Goal: Obtain resource: Download file/media

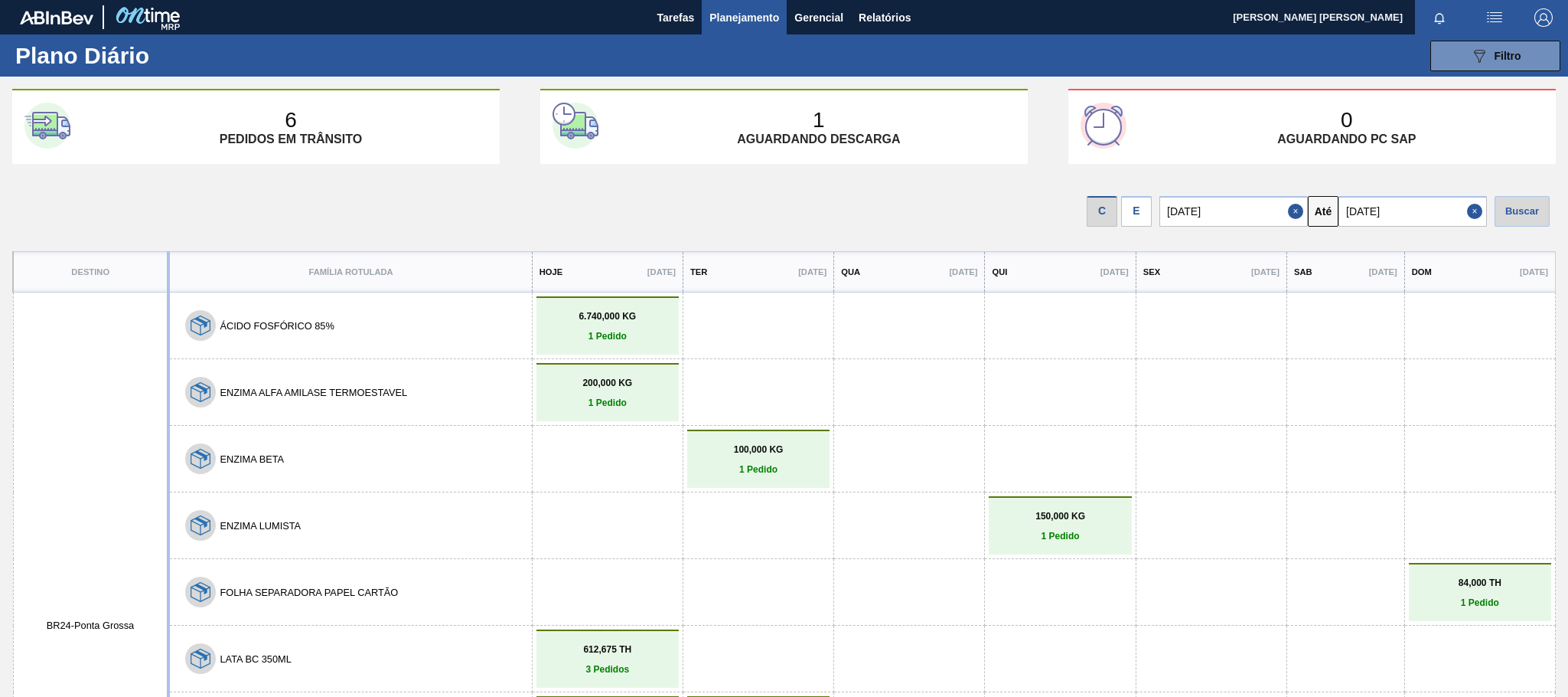
scroll to position [192, 0]
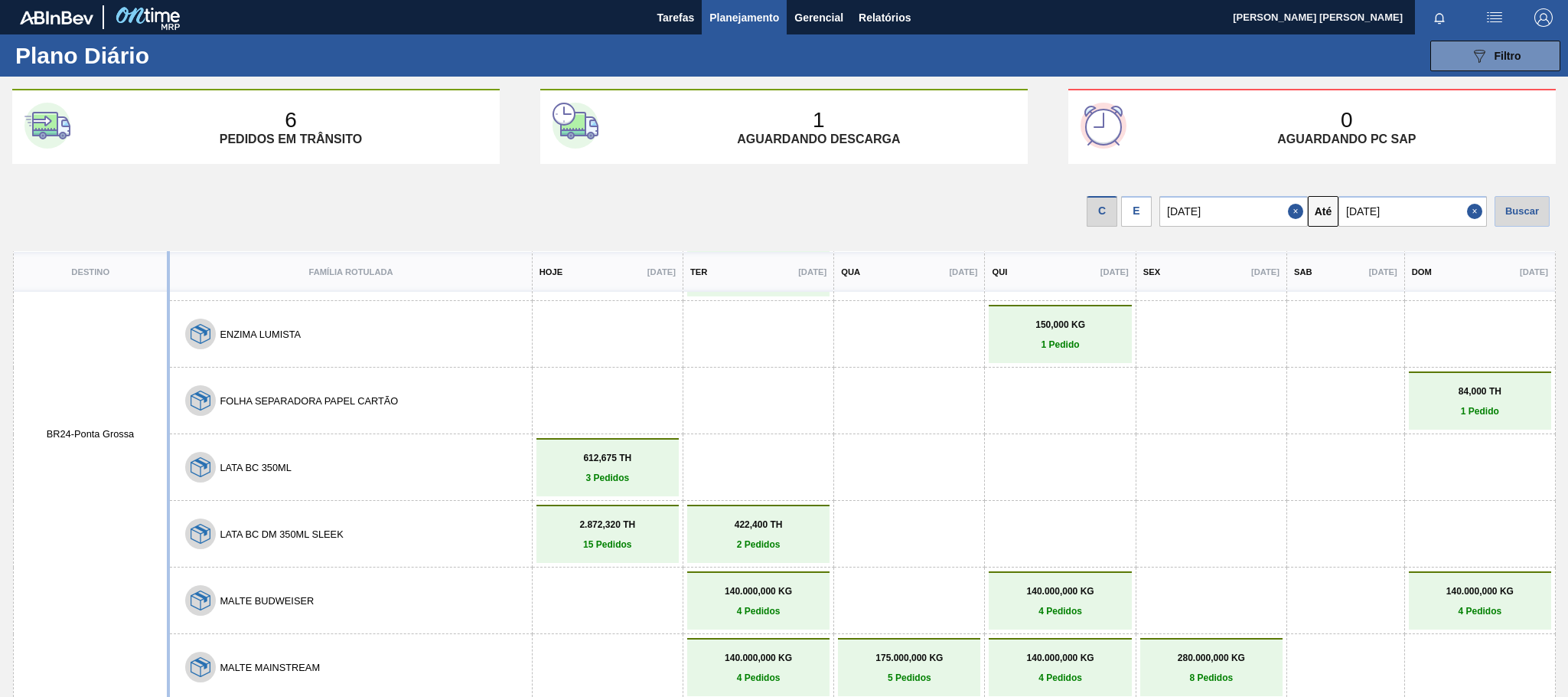
click at [1478, 208] on button "Close" at bounding box center [1478, 211] width 20 height 30
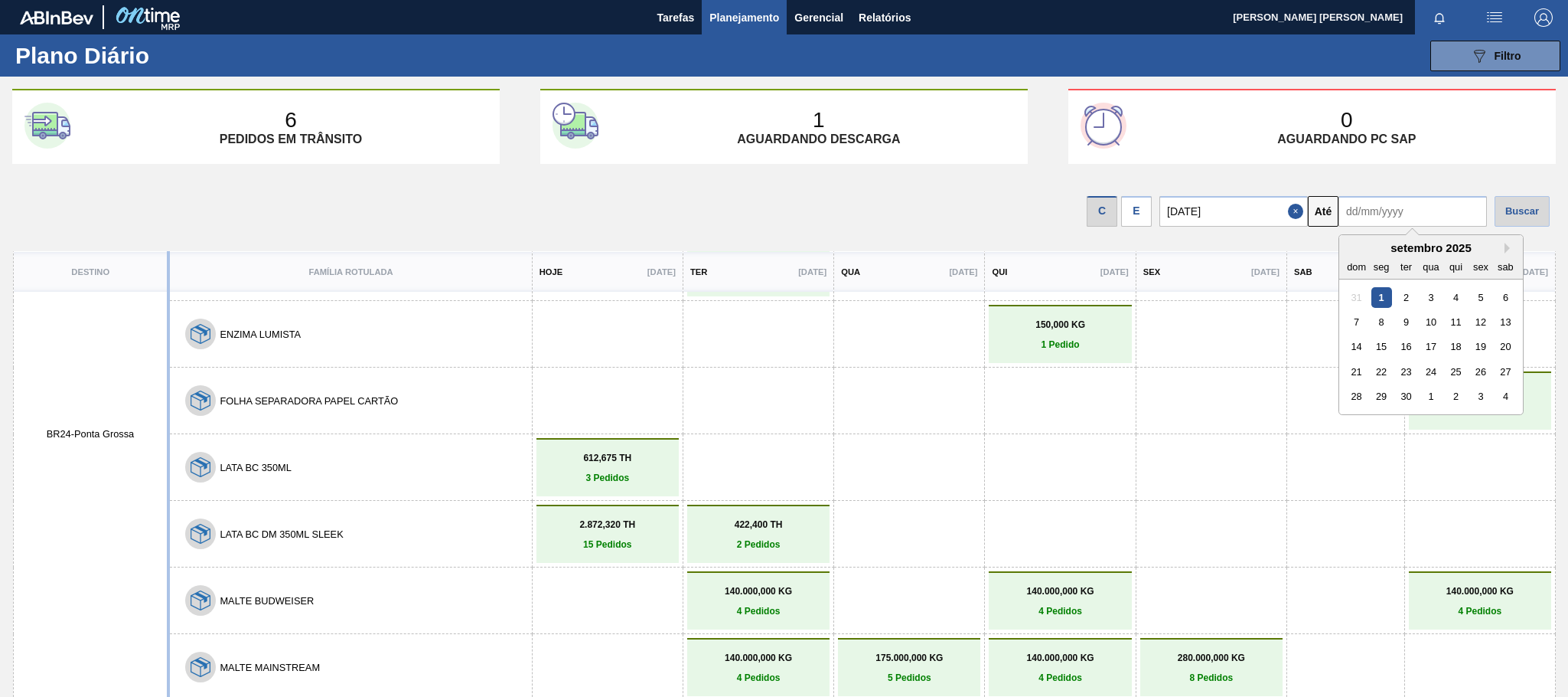
click at [1465, 210] on input "text" at bounding box center [1413, 211] width 149 height 30
click at [1405, 393] on div "30" at bounding box center [1406, 396] width 21 height 21
type input "[DATE]"
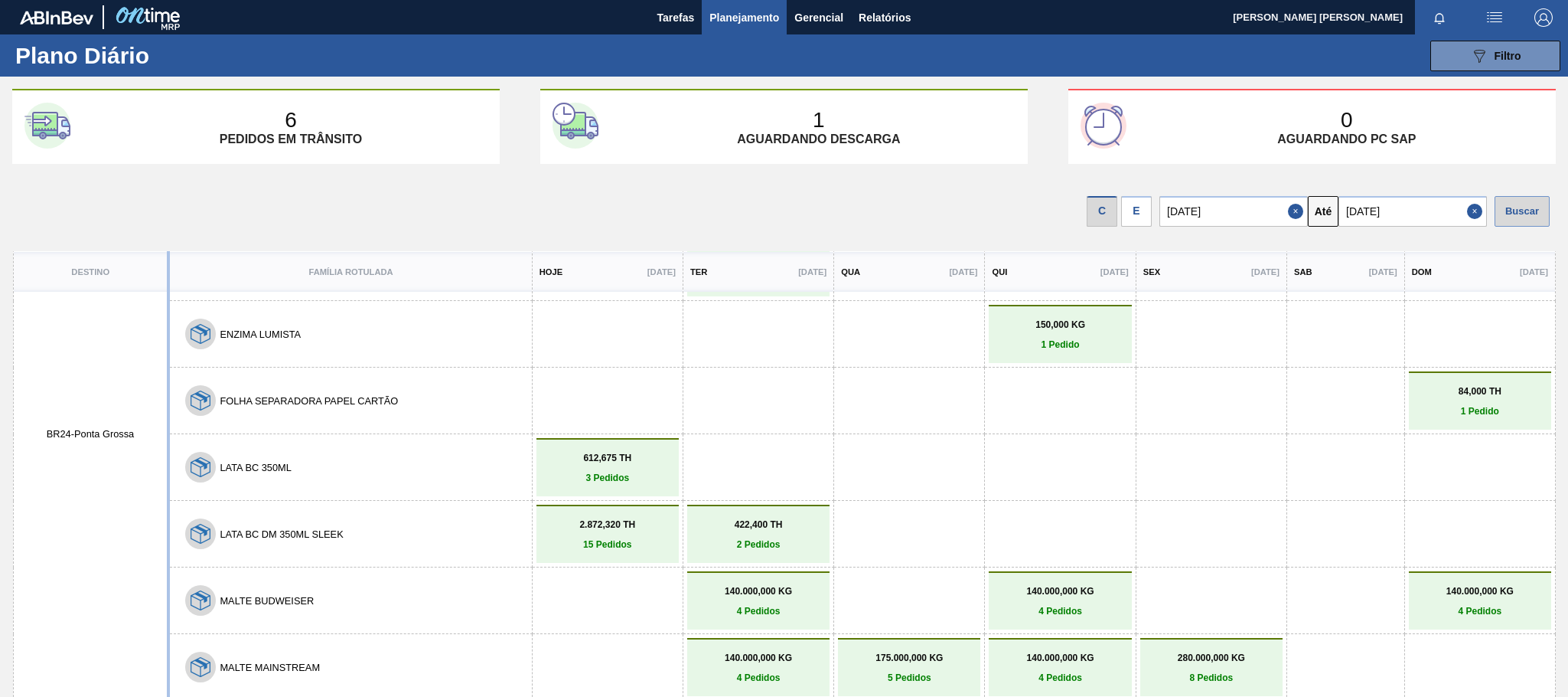
click at [1527, 219] on div "Buscar" at bounding box center [1522, 211] width 56 height 30
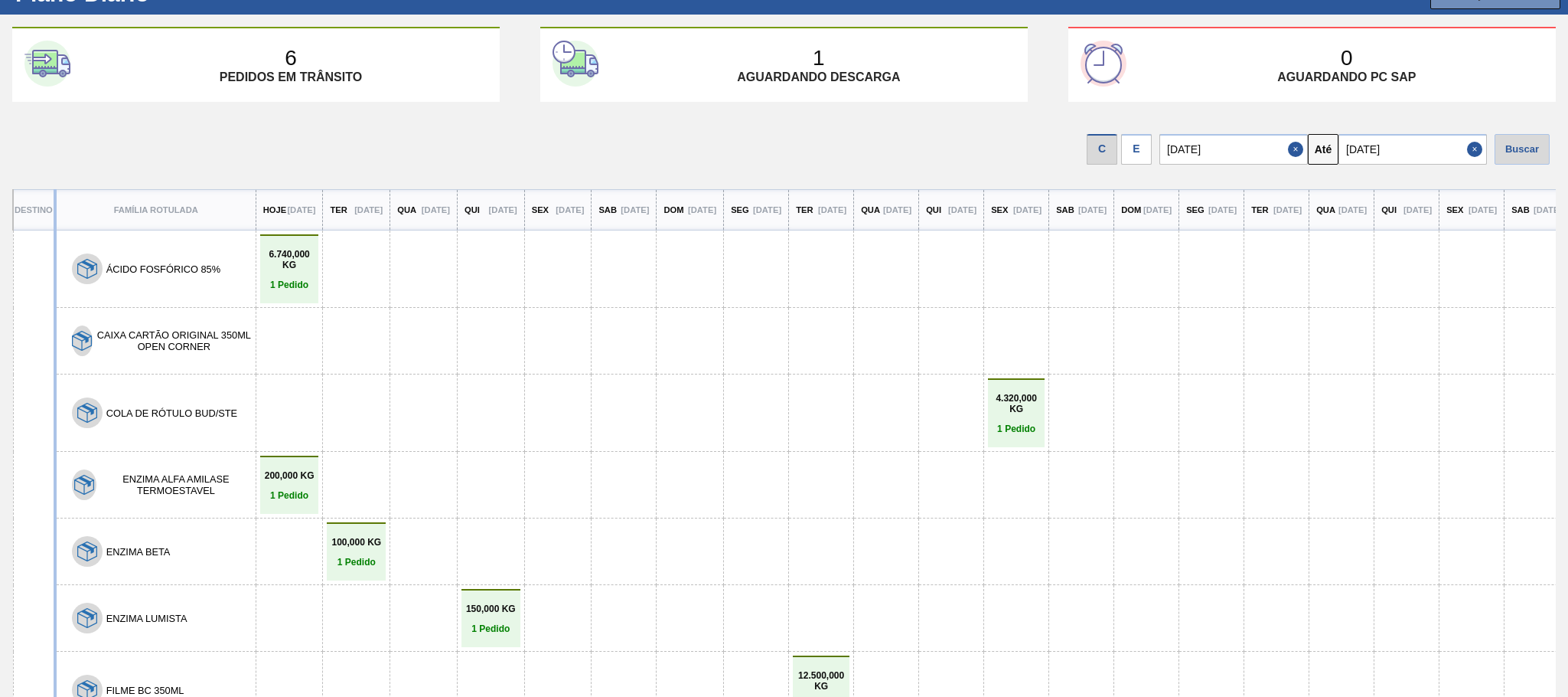
scroll to position [0, 0]
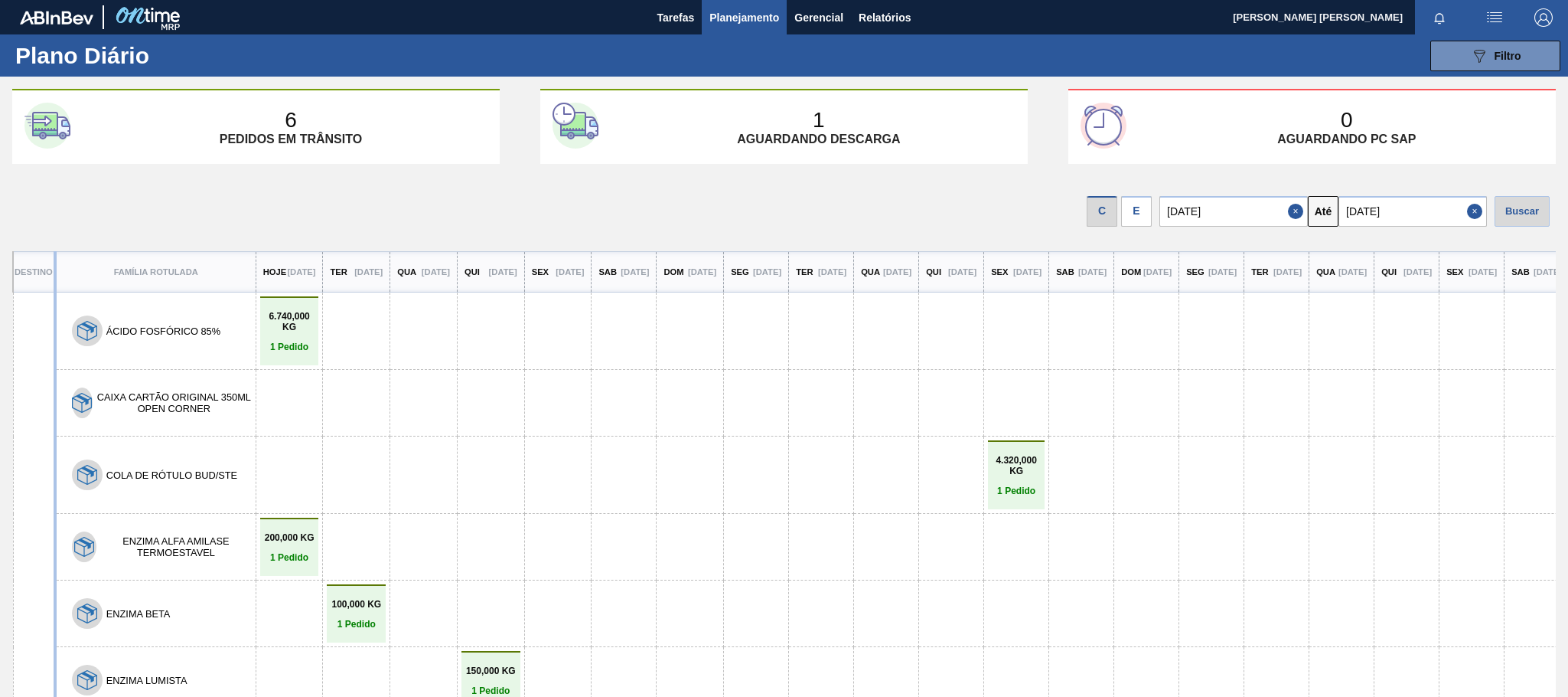
click at [347, 267] on p "Ter" at bounding box center [338, 271] width 17 height 9
click at [813, 19] on span "Gerencial" at bounding box center [818, 17] width 49 height 19
click at [879, 23] on div at bounding box center [784, 348] width 1568 height 697
click at [887, 16] on span "Relatórios" at bounding box center [885, 17] width 52 height 19
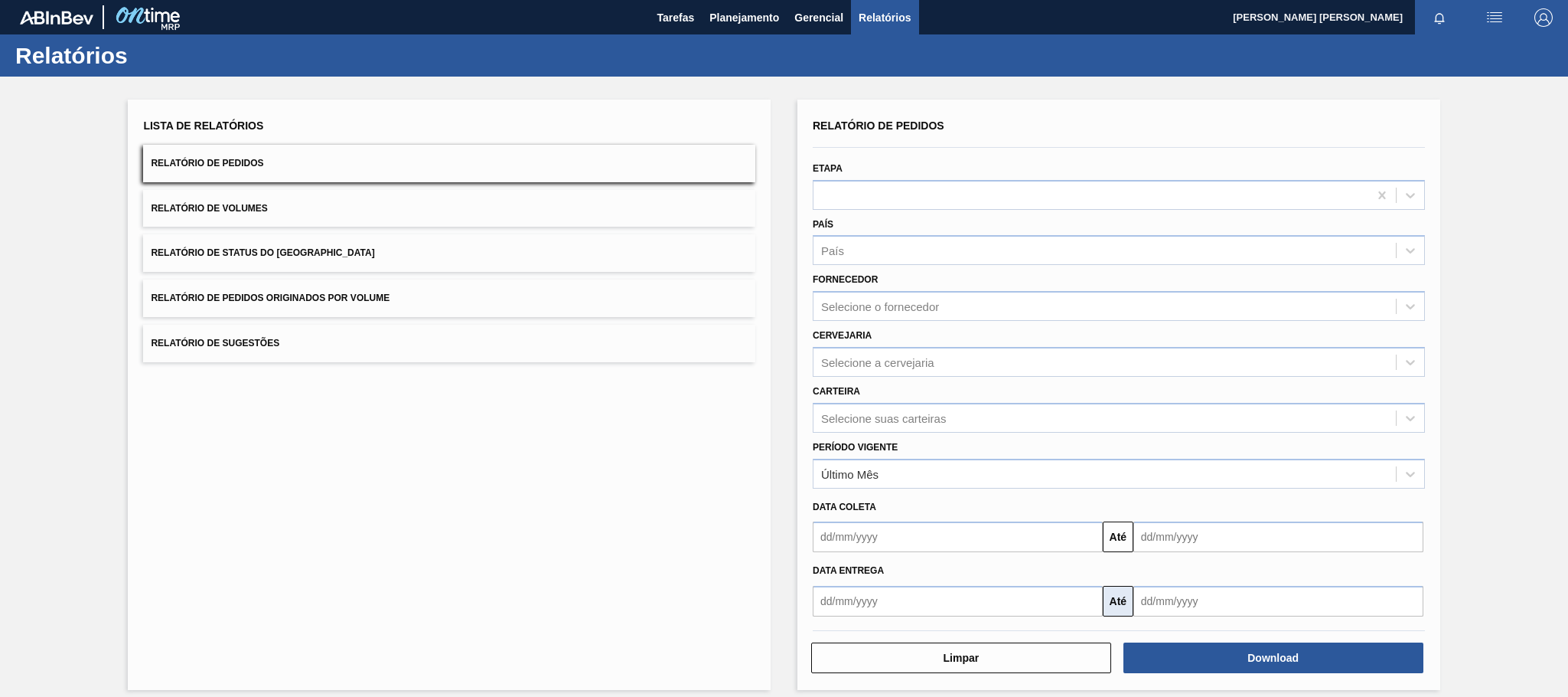
click at [1116, 593] on button "Até" at bounding box center [1118, 601] width 30 height 30
click at [1017, 598] on input "text" at bounding box center [958, 601] width 290 height 30
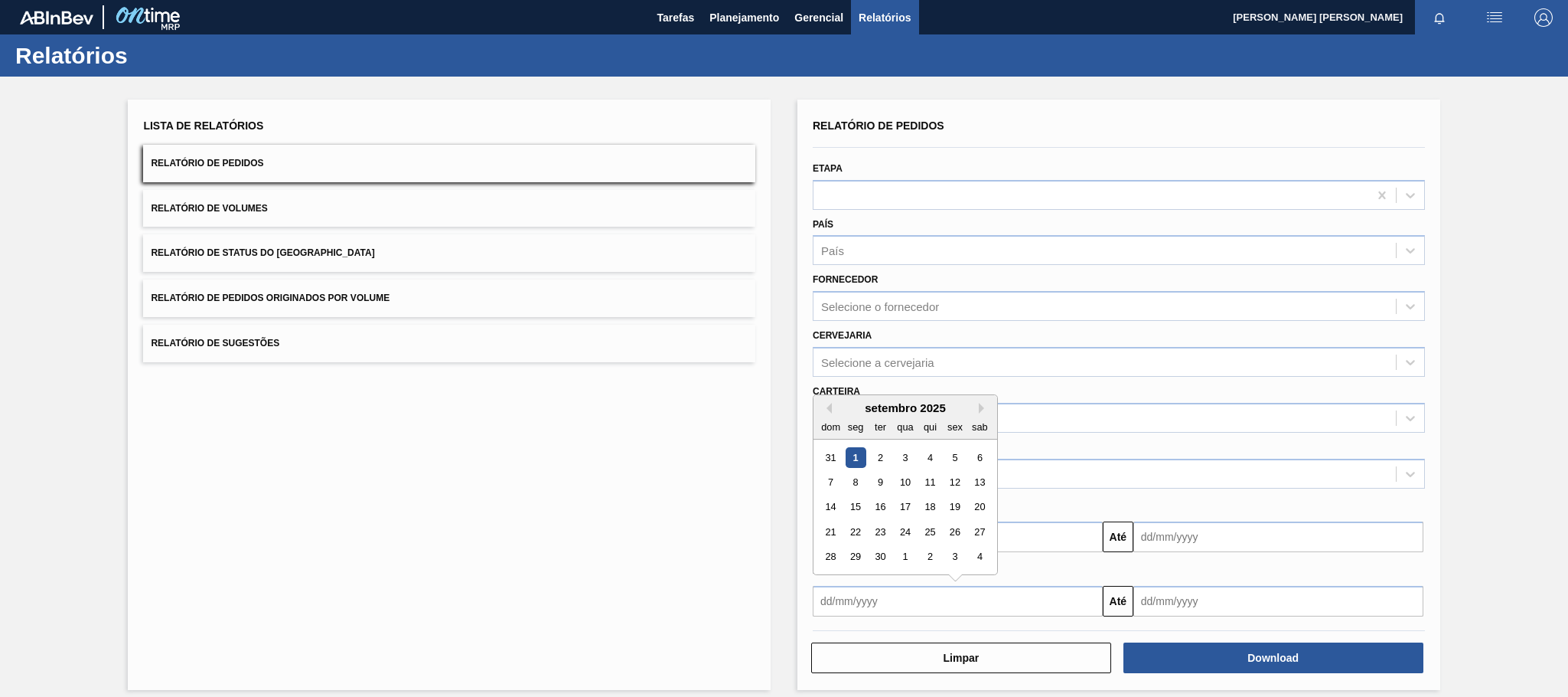
click at [850, 451] on div "1" at bounding box center [856, 457] width 21 height 21
type input "[DATE]"
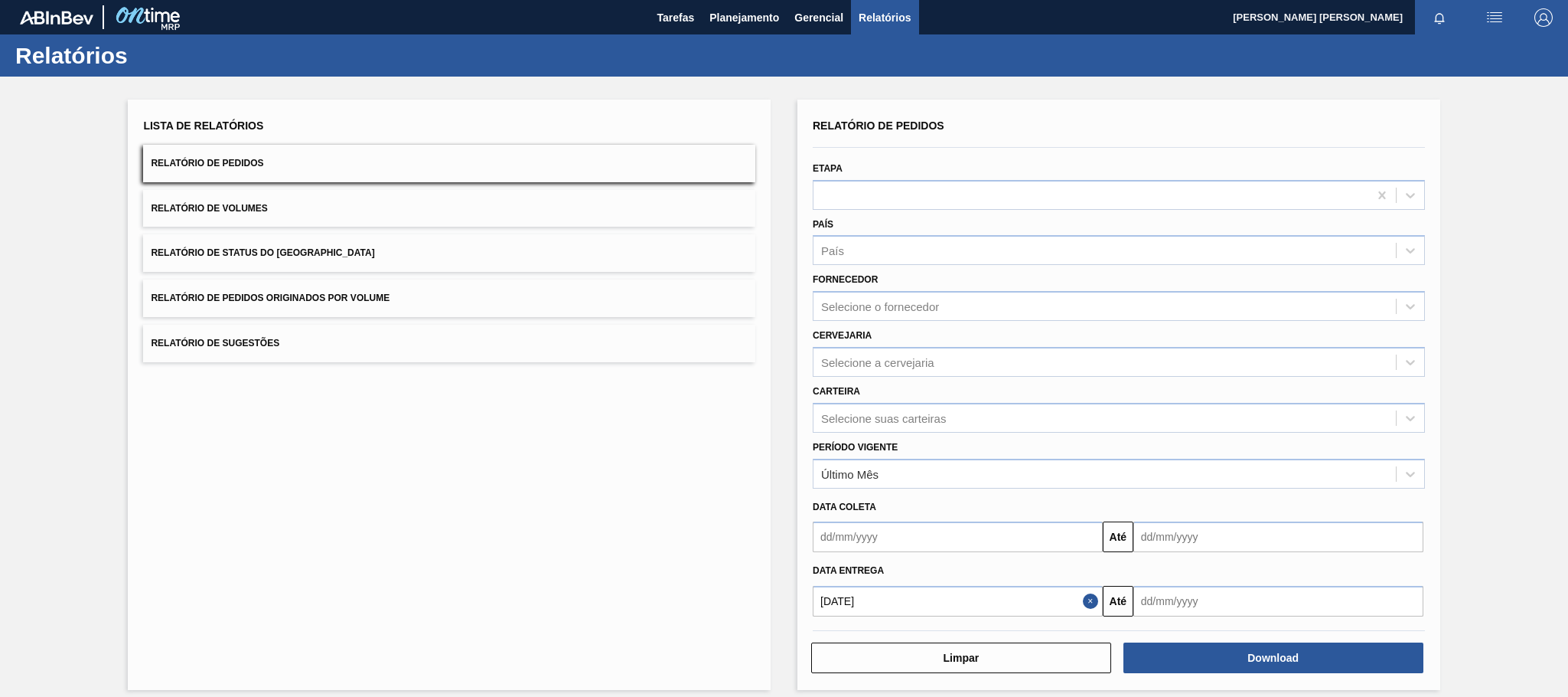
click at [1277, 609] on input "text" at bounding box center [1279, 601] width 290 height 30
click at [1204, 556] on div "30" at bounding box center [1201, 556] width 21 height 21
type input "[DATE]"
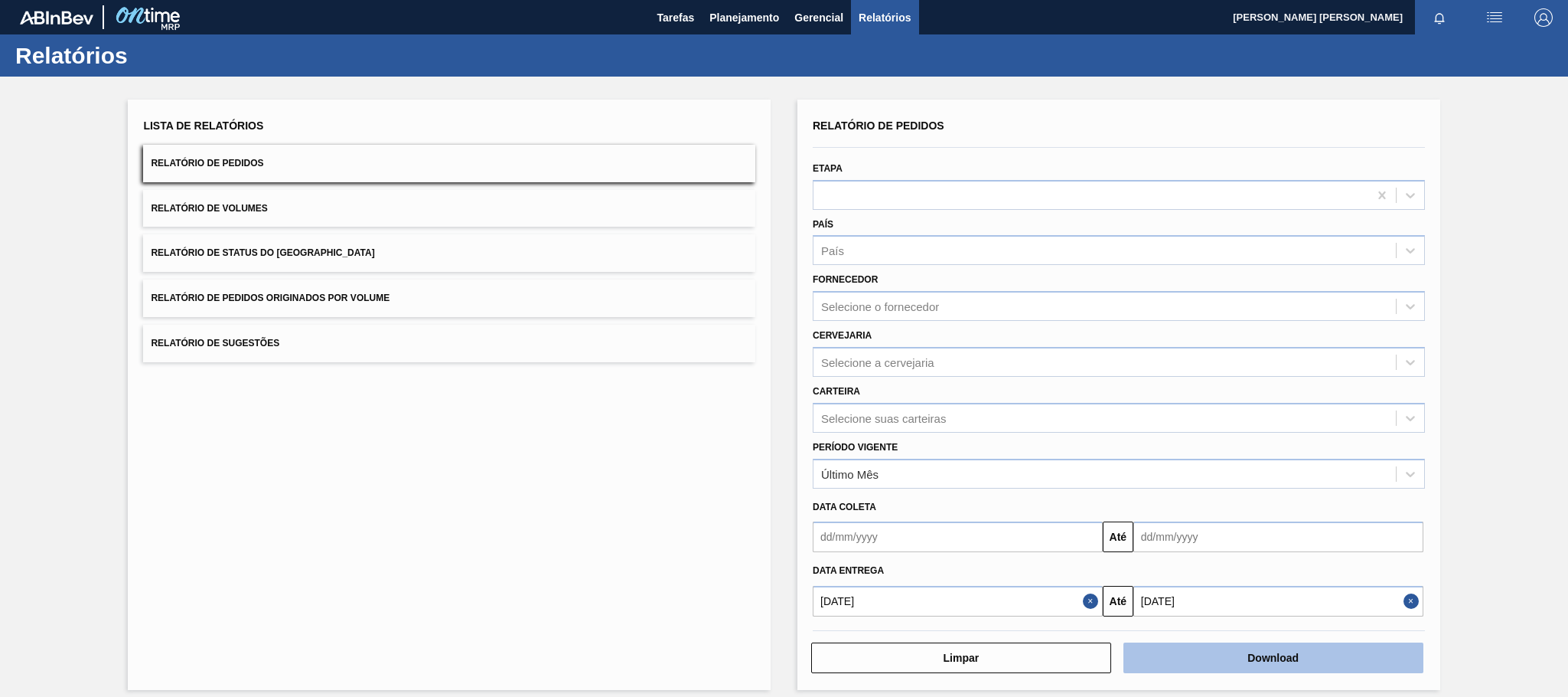
click at [1266, 656] on button "Download" at bounding box center [1273, 658] width 300 height 30
